Goal: Communication & Community: Answer question/provide support

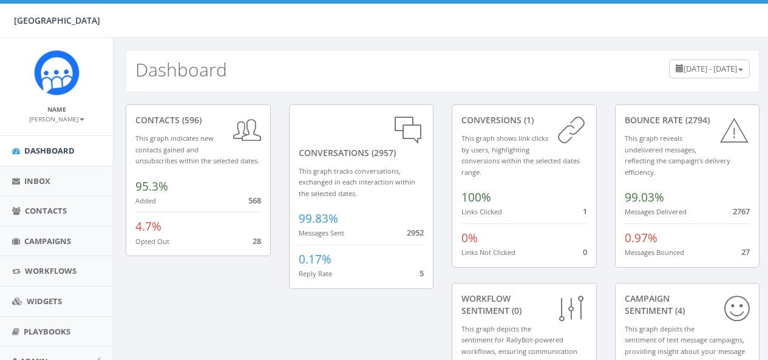
click at [55, 233] on link "Campaigns" at bounding box center [56, 242] width 113 height 30
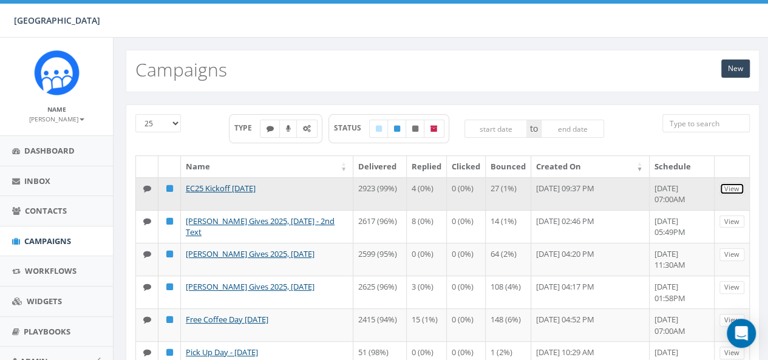
click at [725, 186] on link "View" at bounding box center [732, 189] width 25 height 13
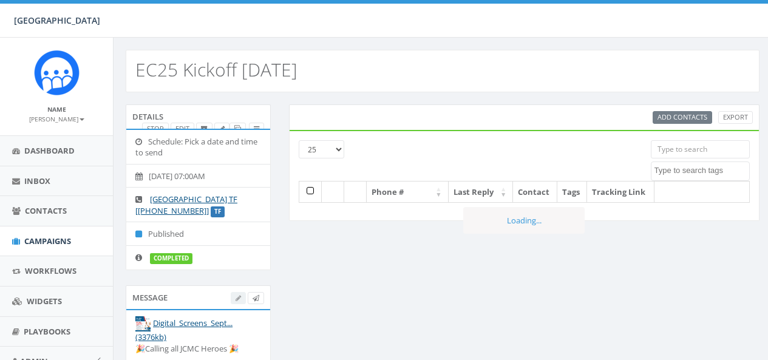
select select
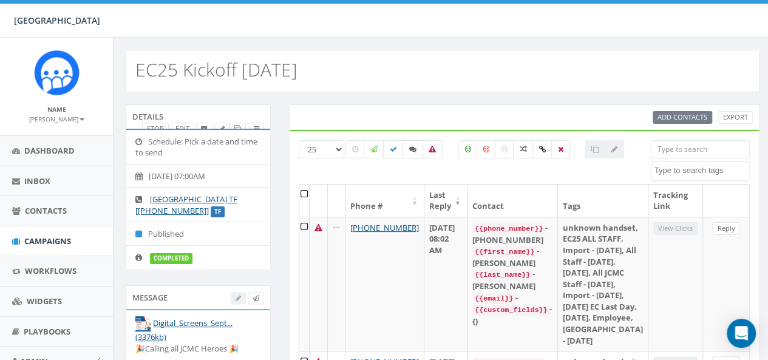
click at [411, 143] on label at bounding box center [413, 149] width 21 height 18
checkbox input "true"
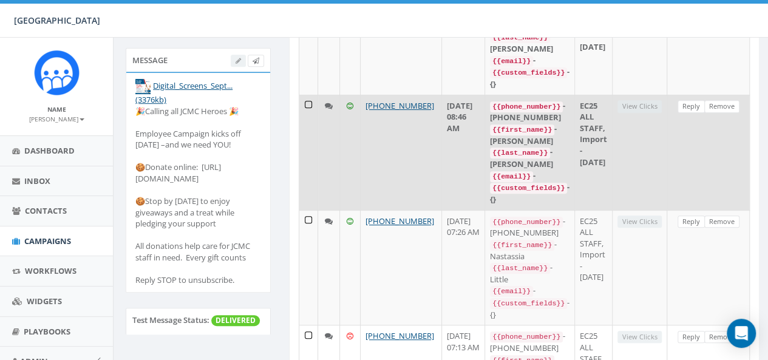
scroll to position [125, 0]
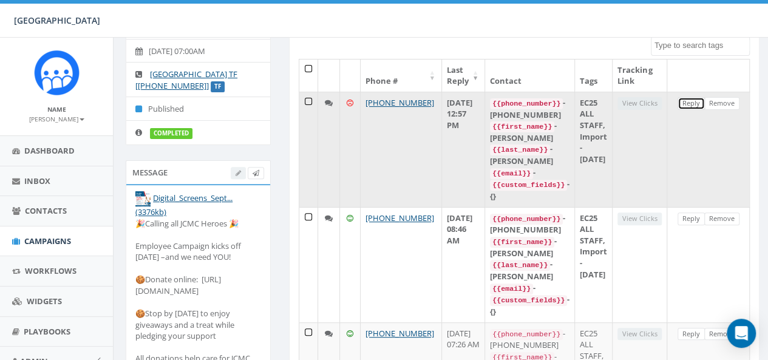
click at [691, 104] on link "Reply" at bounding box center [691, 103] width 27 height 13
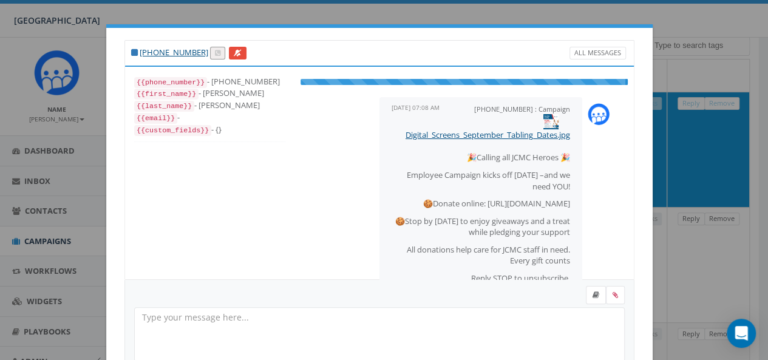
select select "EC25 ALL STAFF"
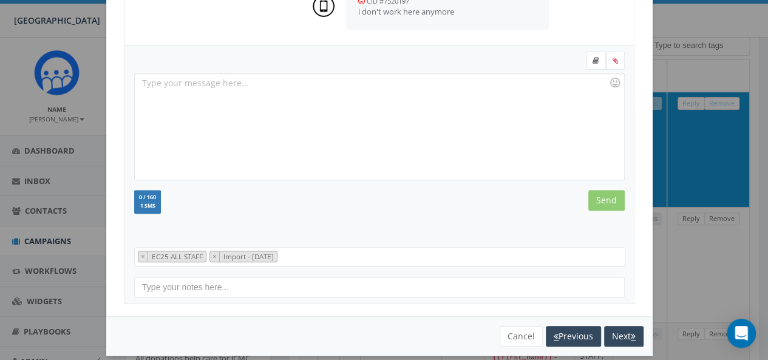
scroll to position [245, 0]
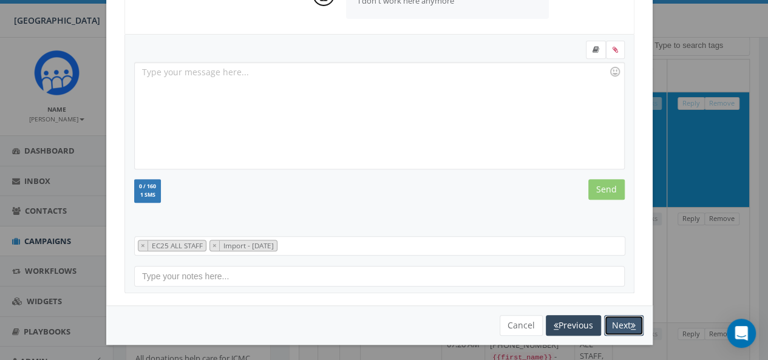
click at [605, 325] on button "Next" at bounding box center [623, 325] width 39 height 21
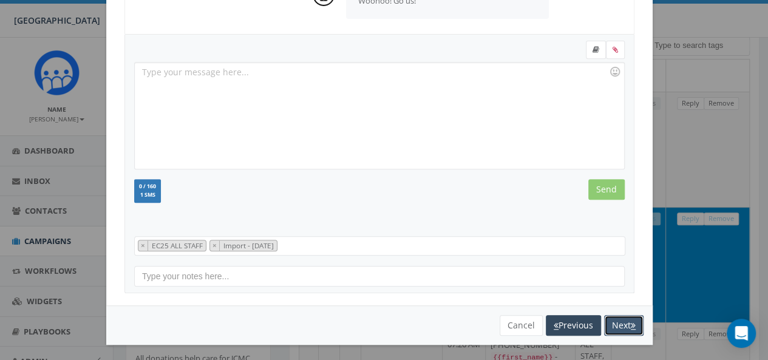
click at [622, 323] on button "Next" at bounding box center [623, 325] width 39 height 21
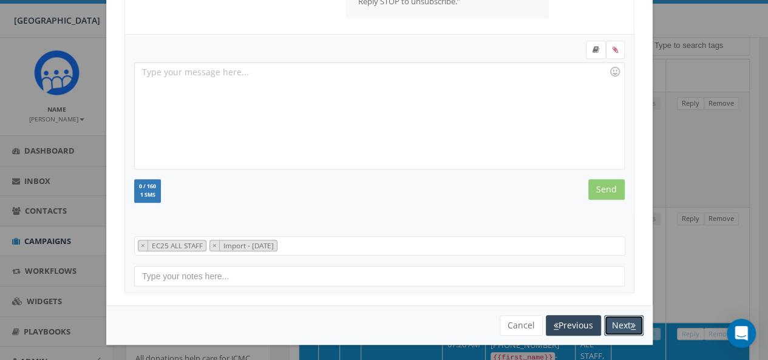
click at [621, 327] on button "Next" at bounding box center [623, 325] width 39 height 21
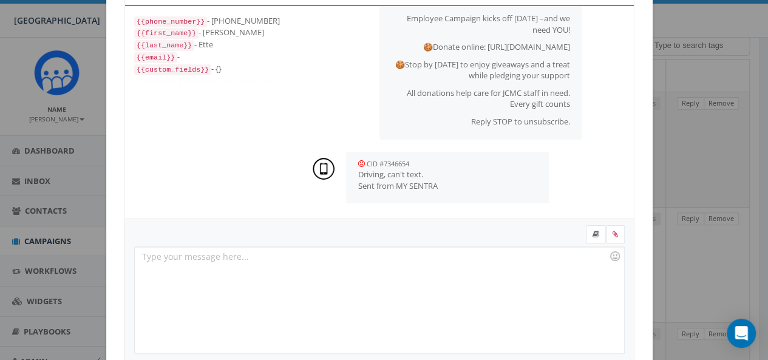
scroll to position [243, 0]
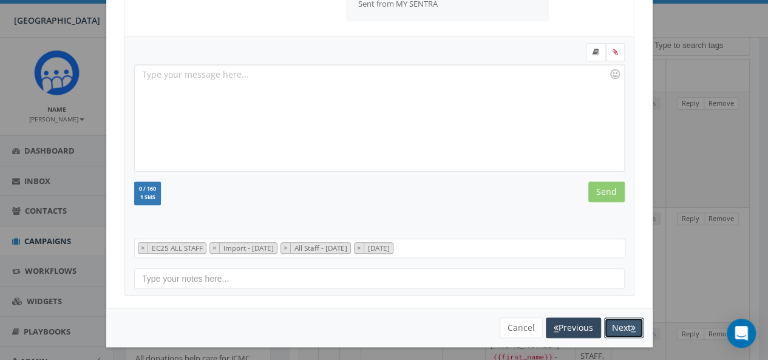
click at [634, 322] on button "Next" at bounding box center [623, 328] width 39 height 21
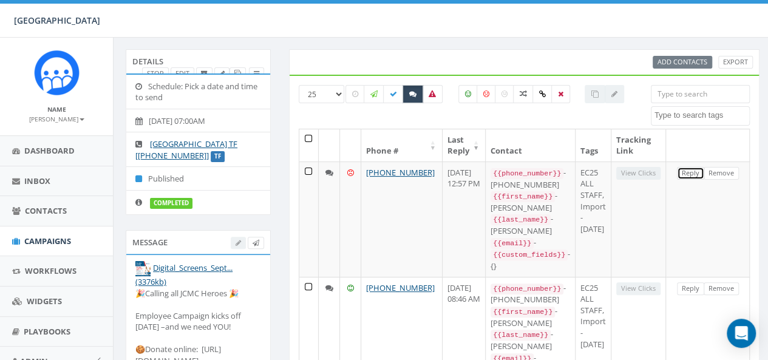
scroll to position [0, 0]
